Goal: Find specific page/section: Find specific page/section

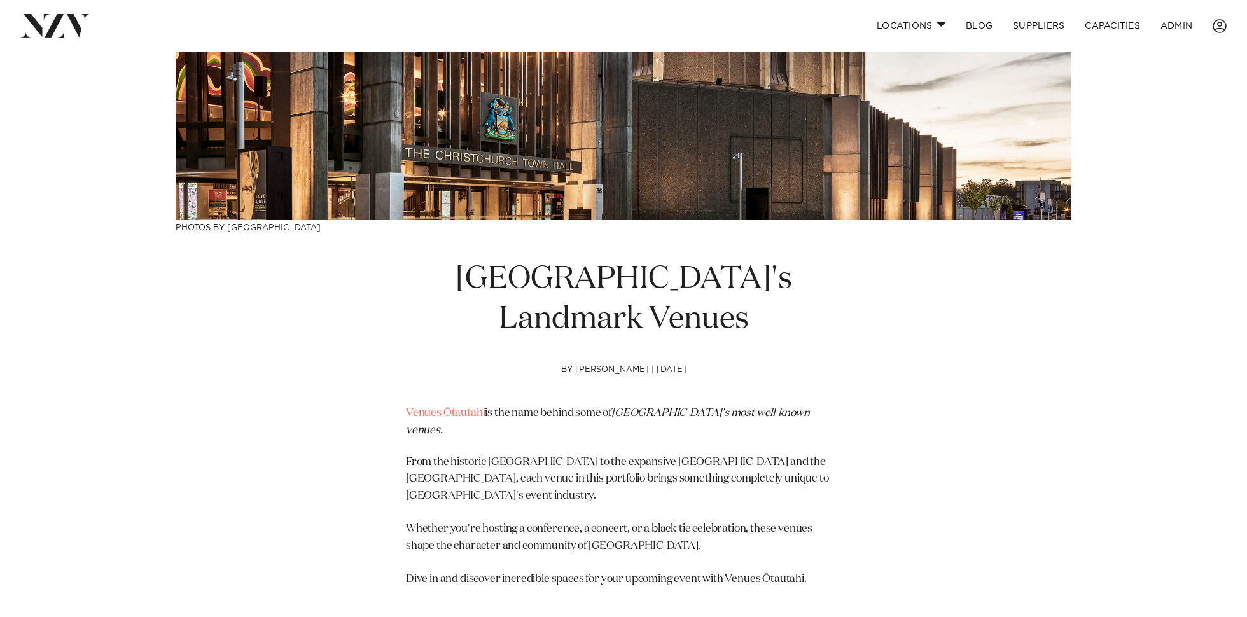
scroll to position [377, 0]
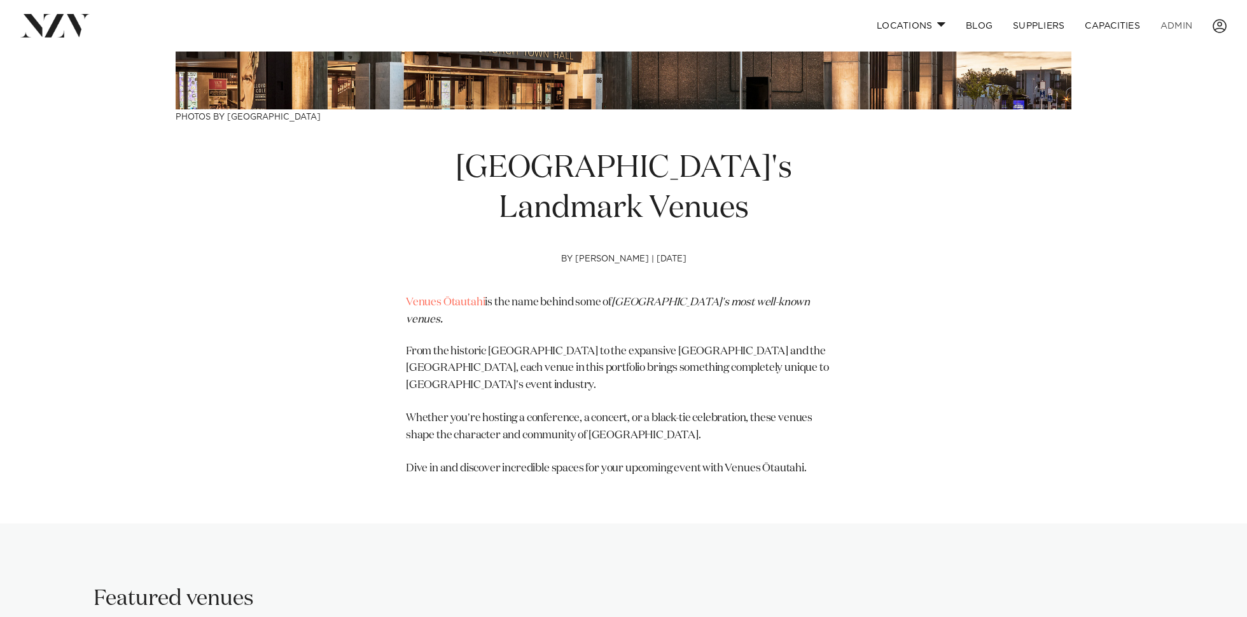
click at [1179, 22] on link "ADMIN" at bounding box center [1177, 25] width 52 height 27
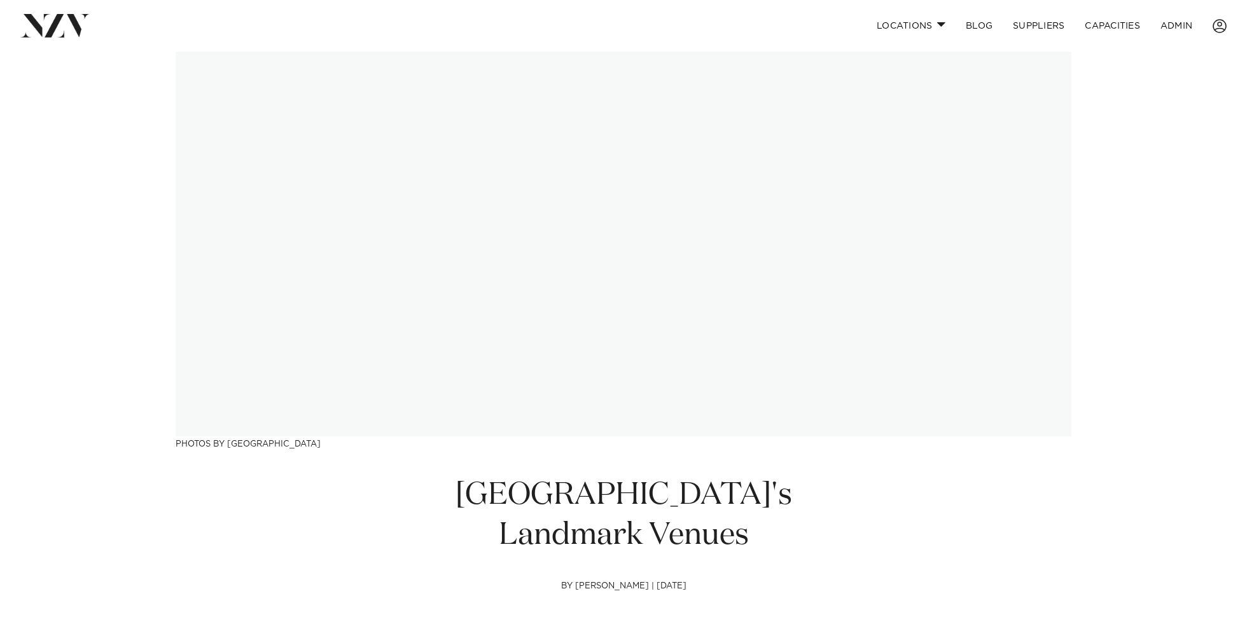
scroll to position [50, 0]
